Goal: Transaction & Acquisition: Download file/media

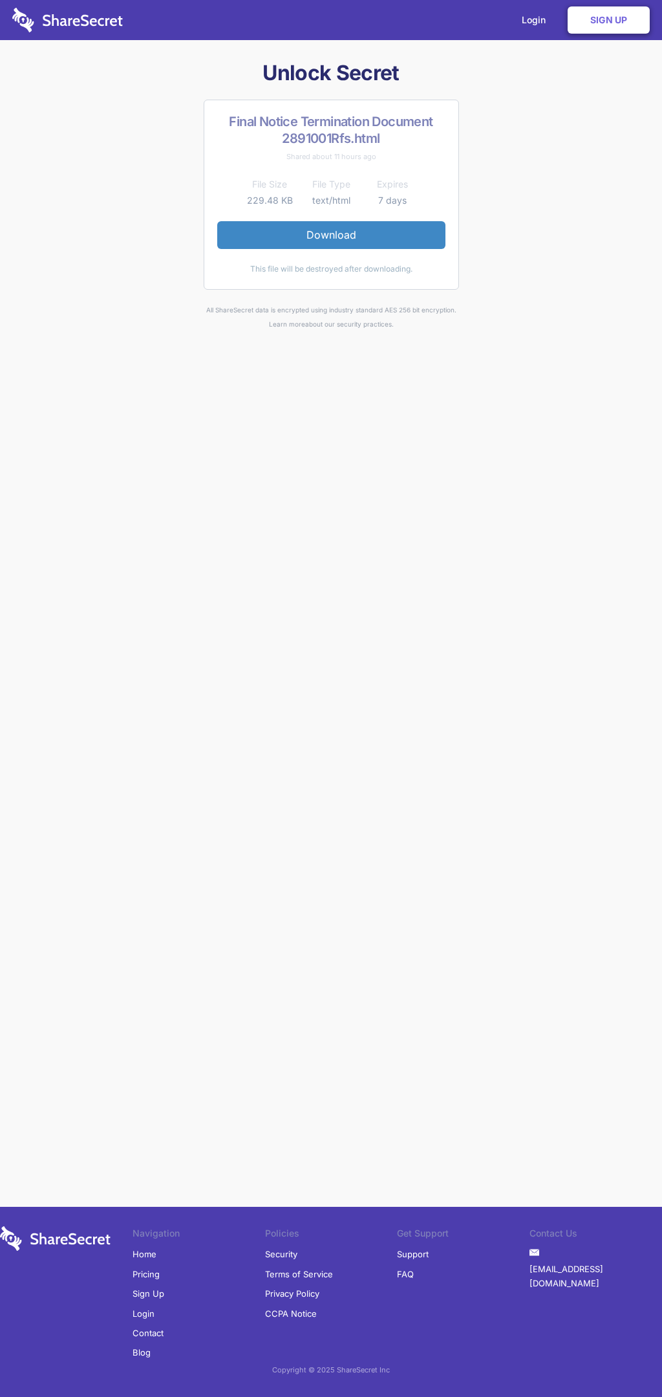
click at [331, 235] on link "Download" at bounding box center [331, 234] width 228 height 27
